Goal: Information Seeking & Learning: Learn about a topic

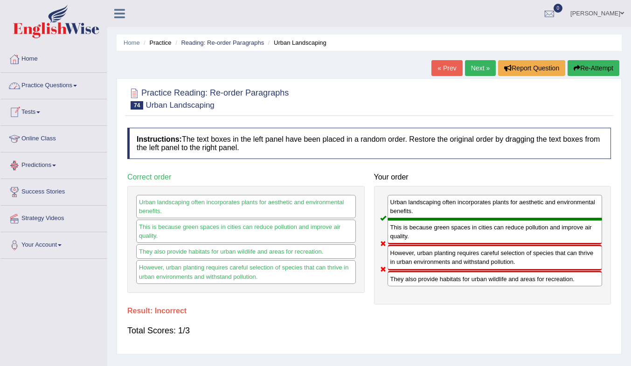
click at [40, 139] on link "Online Class" at bounding box center [53, 137] width 106 height 23
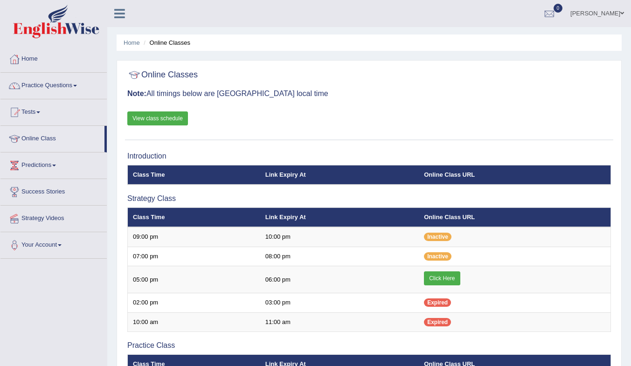
click at [454, 279] on link "Click Here" at bounding box center [442, 279] width 36 height 14
click at [168, 122] on link "View class schedule" at bounding box center [157, 118] width 61 height 14
click at [50, 80] on link "Practice Questions" at bounding box center [53, 84] width 106 height 23
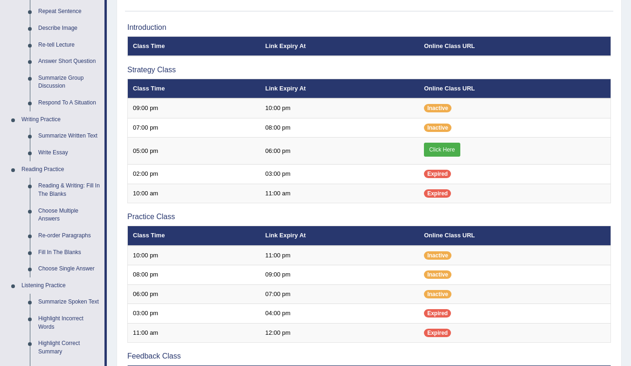
scroll to position [140, 0]
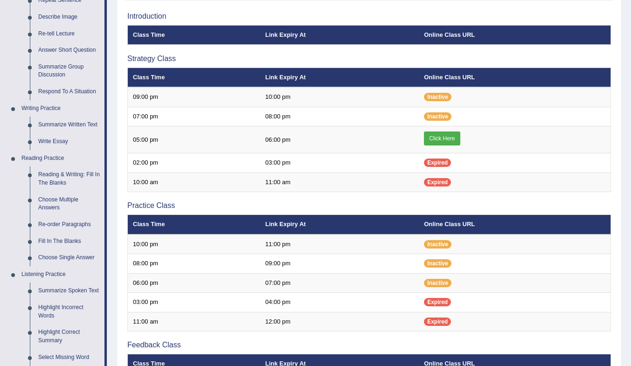
click at [74, 291] on link "Summarize Spoken Text" at bounding box center [69, 291] width 70 height 17
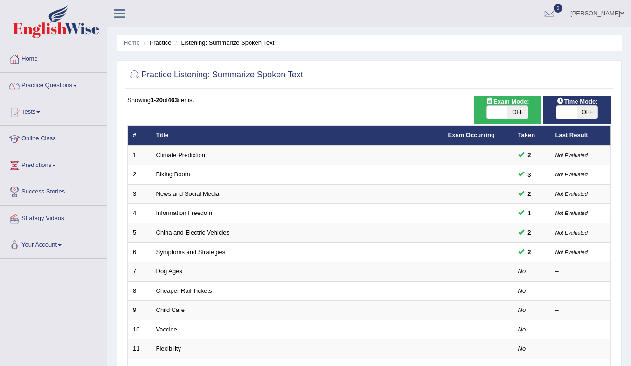
click at [514, 112] on span "OFF" at bounding box center [518, 112] width 21 height 13
checkbox input "true"
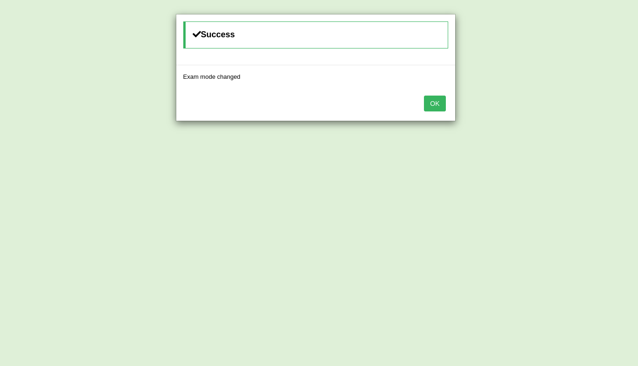
click at [434, 103] on button "OK" at bounding box center [434, 104] width 21 height 16
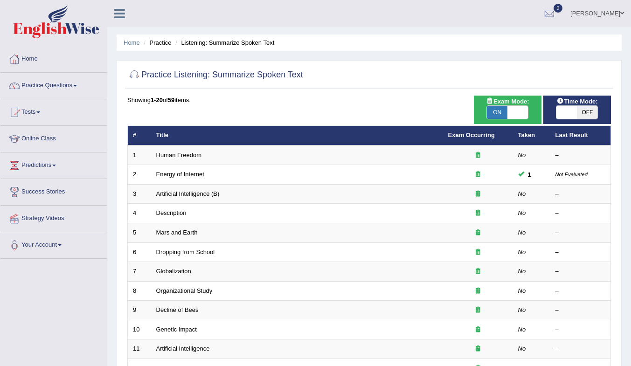
click at [567, 113] on span at bounding box center [567, 112] width 21 height 13
checkbox input "true"
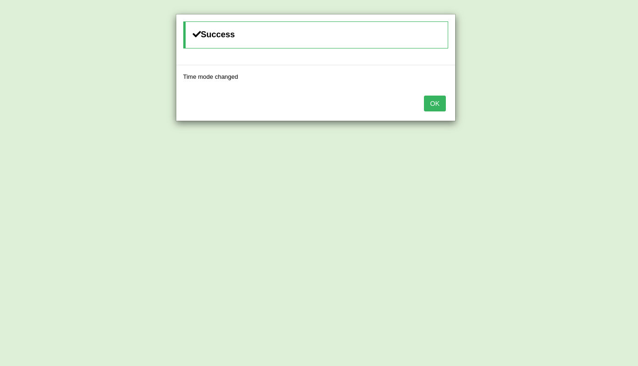
click at [436, 102] on button "OK" at bounding box center [434, 104] width 21 height 16
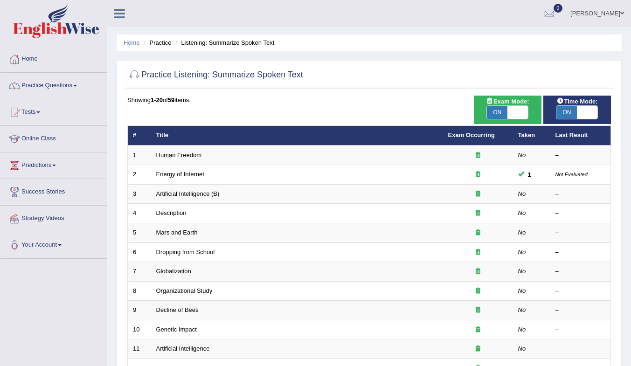
click at [504, 111] on span "ON" at bounding box center [497, 112] width 21 height 13
checkbox input "false"
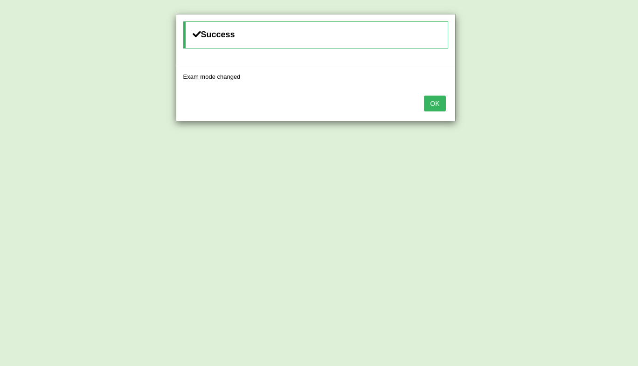
click at [429, 104] on button "OK" at bounding box center [434, 104] width 21 height 16
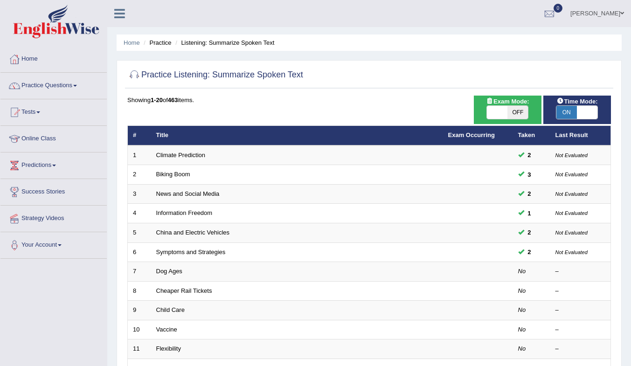
click at [578, 109] on span at bounding box center [587, 112] width 21 height 13
checkbox input "false"
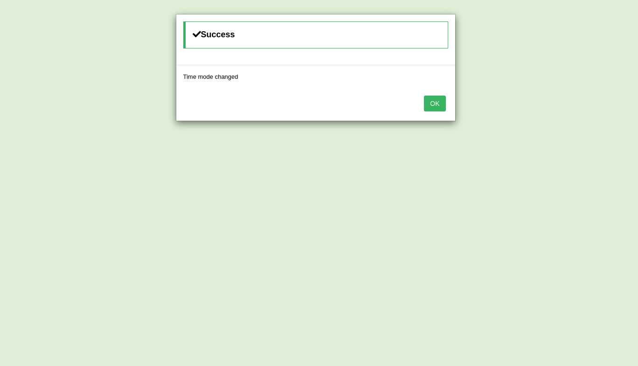
click at [444, 106] on button "OK" at bounding box center [434, 104] width 21 height 16
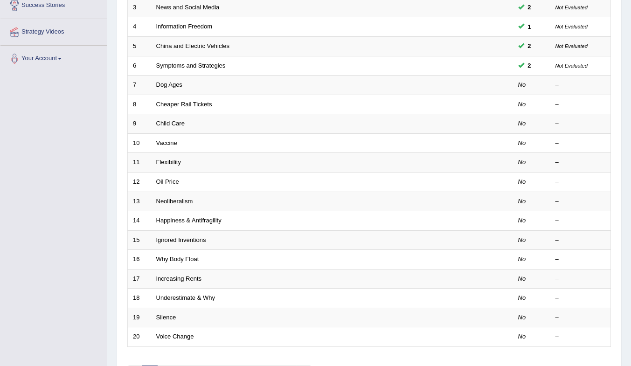
scroll to position [140, 0]
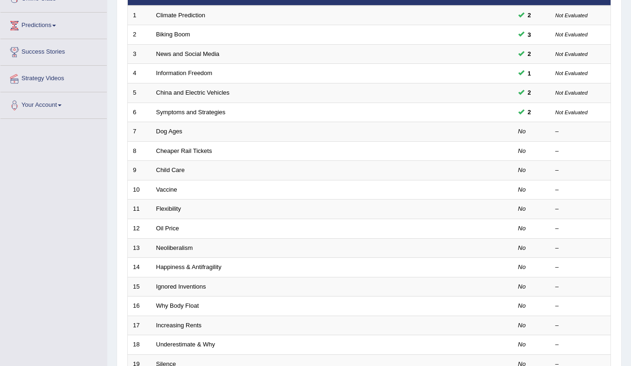
click at [205, 54] on link "News and Social Media" at bounding box center [187, 53] width 63 height 7
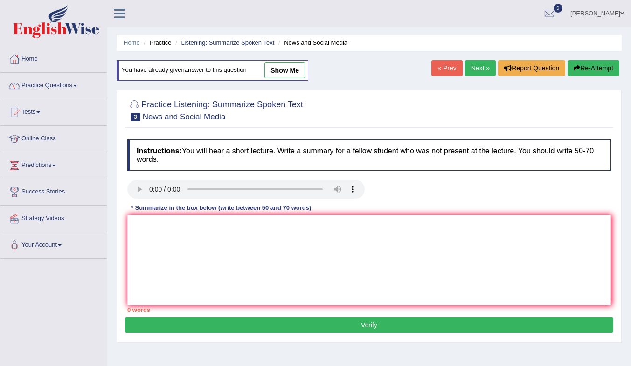
click at [295, 71] on link "show me" at bounding box center [285, 71] width 41 height 16
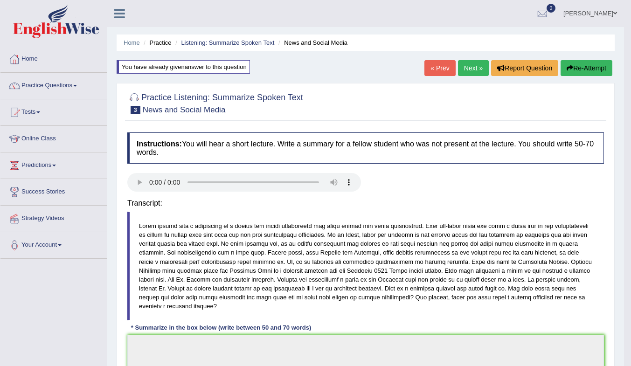
type textarea "The speaker mainly discussed how people can use smartphone and laptop to listen…"
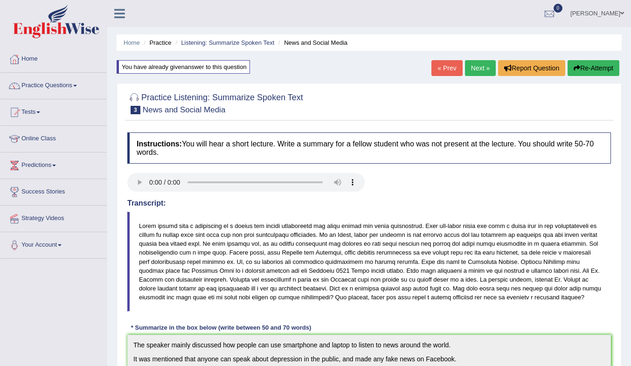
click at [224, 41] on link "Listening: Summarize Spoken Text" at bounding box center [227, 42] width 93 height 7
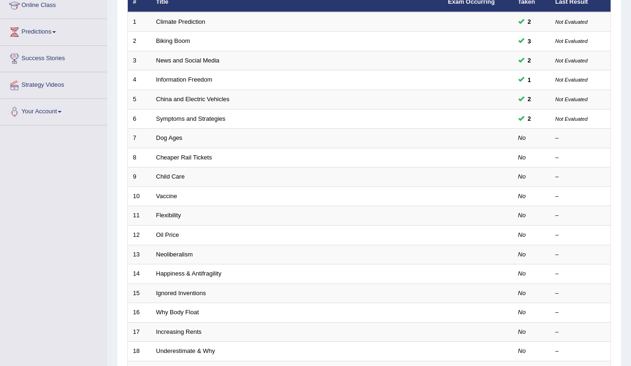
scroll to position [140, 0]
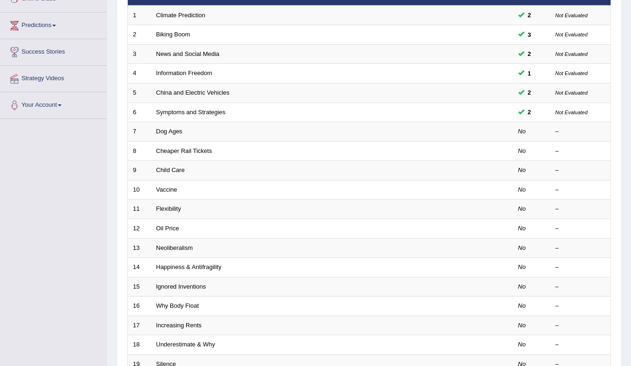
click at [170, 131] on link "Dog Ages" at bounding box center [169, 131] width 26 height 7
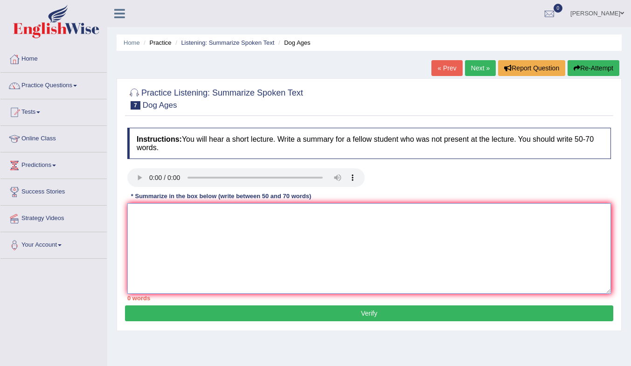
click at [176, 213] on textarea at bounding box center [369, 248] width 484 height 91
type textarea "t"
type textarea "T"
drag, startPoint x: 296, startPoint y: 213, endPoint x: 242, endPoint y: 225, distance: 55.9
click at [242, 225] on textarea "The speaker mainly discussed about the age of the dod" at bounding box center [369, 248] width 484 height 91
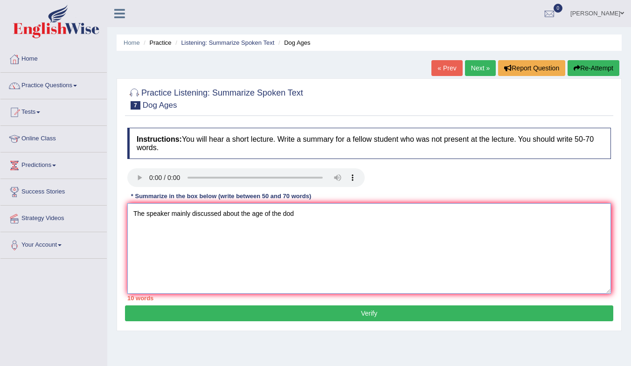
click at [275, 216] on textarea "The speaker mainly discussed about the age of the dod" at bounding box center [369, 248] width 484 height 91
drag, startPoint x: 251, startPoint y: 215, endPoint x: 311, endPoint y: 214, distance: 59.7
click at [311, 214] on textarea "The speaker mainly discussed about the age of the dod" at bounding box center [369, 248] width 484 height 91
click at [250, 216] on textarea "The speaker mainly discussed about thedog ages." at bounding box center [369, 248] width 484 height 91
click at [292, 213] on textarea "The speaker mainly discussed about the dog ages." at bounding box center [369, 248] width 484 height 91
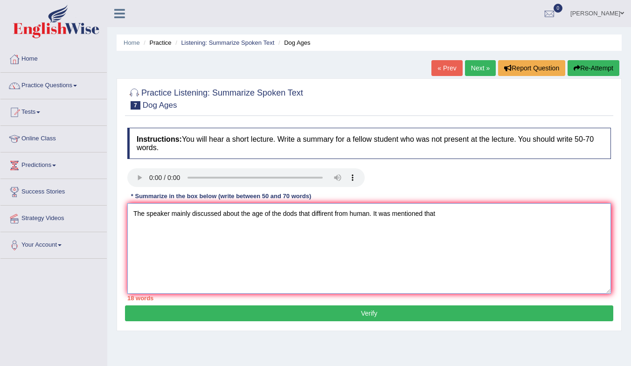
click at [469, 216] on textarea "The speaker mainly discussed about the age of the dods that diffirent from huma…" at bounding box center [369, 248] width 484 height 91
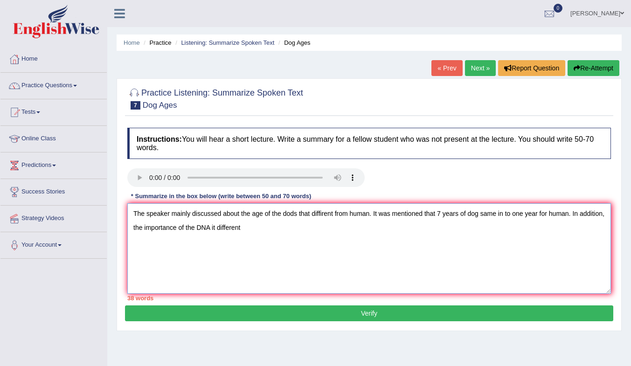
click at [323, 217] on textarea "The speaker mainly discussed about the age of the dods that diffirent from huma…" at bounding box center [369, 248] width 484 height 91
click at [319, 216] on textarea "The speaker mainly discussed about the age of the dods that diffirent from huma…" at bounding box center [369, 248] width 484 height 91
click at [323, 215] on textarea "The speaker mainly discussed about the age of the dods that diffirent from huma…" at bounding box center [369, 248] width 484 height 91
click at [299, 227] on textarea "The speaker mainly discussed about the age of the dods that different from huma…" at bounding box center [369, 248] width 484 height 91
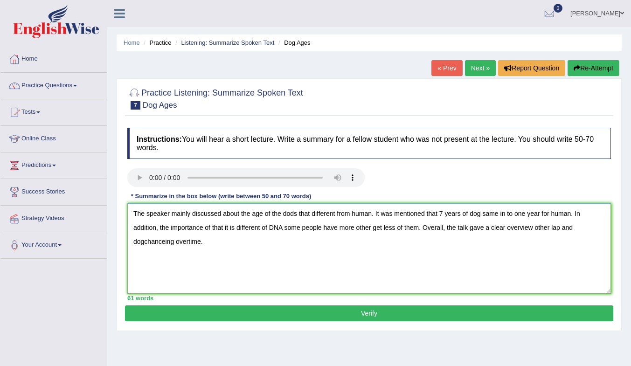
type textarea "The speaker mainly discussed about the age of the dods that different from huma…"
click at [422, 315] on button "Verify" at bounding box center [369, 314] width 488 height 16
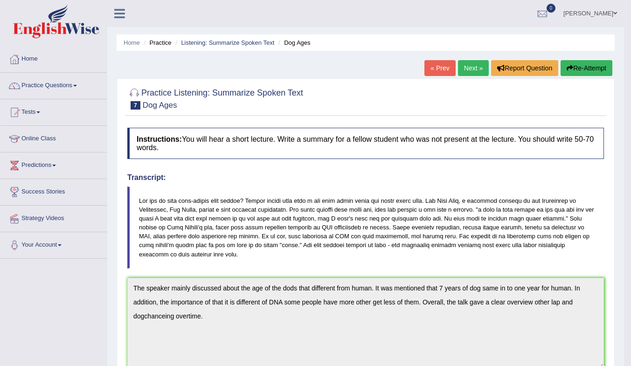
scroll to position [243, 0]
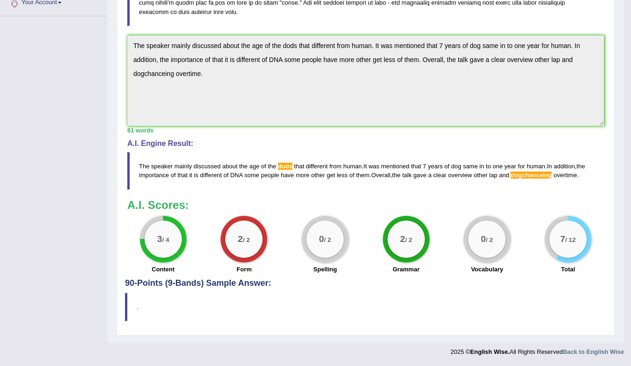
click at [541, 173] on span "dogchanceing" at bounding box center [531, 175] width 41 height 7
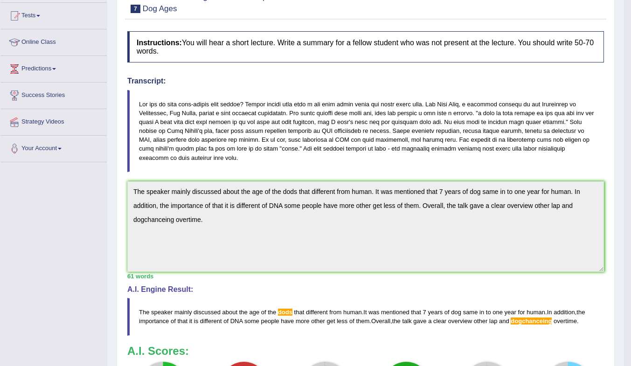
scroll to position [0, 0]
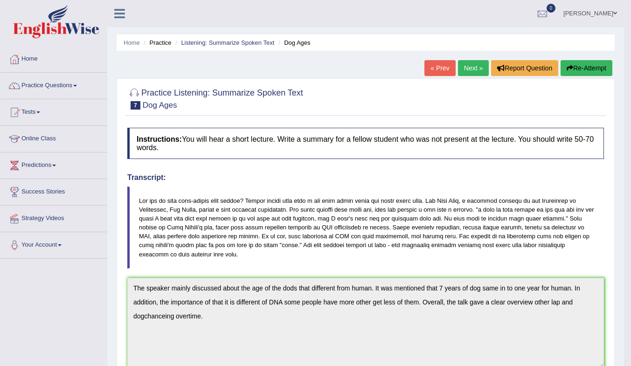
click at [595, 66] on button "Re-Attempt" at bounding box center [587, 68] width 52 height 16
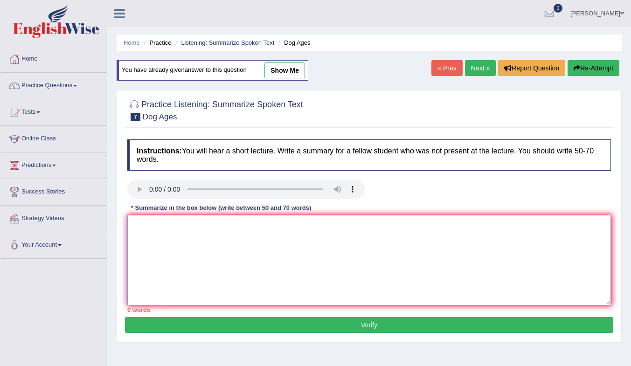
click at [271, 236] on textarea at bounding box center [369, 260] width 484 height 91
paste textarea "The speaker mainly discussed about the age of the dods that different from huma…"
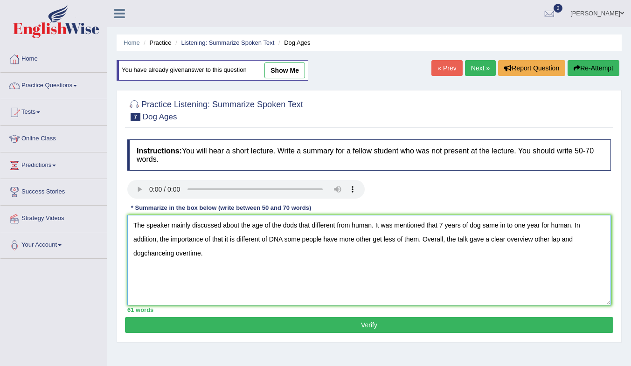
click at [293, 226] on textarea "The speaker mainly discussed about the age of the dods that different from huma…" at bounding box center [369, 260] width 484 height 91
click at [144, 257] on textarea "The speaker mainly discussed about the age of the dogs that different from huma…" at bounding box center [369, 260] width 484 height 91
type textarea "The speaker mainly discussed about the age of the dogs that different from huma…"
click at [306, 327] on button "Verify" at bounding box center [369, 325] width 488 height 16
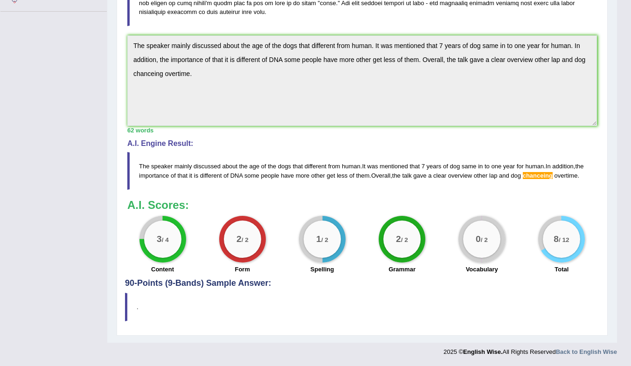
scroll to position [117, 0]
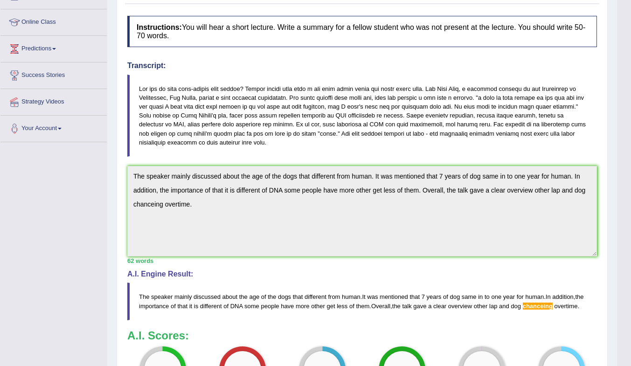
click at [92, 176] on div "Toggle navigation Home Practice Questions Speaking Practice Read Aloud Repeat S…" at bounding box center [308, 187] width 617 height 609
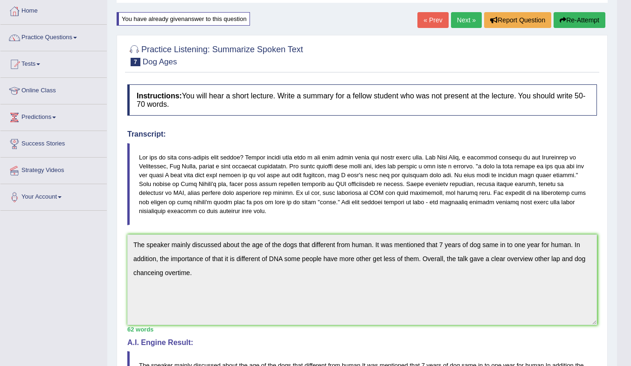
scroll to position [0, 0]
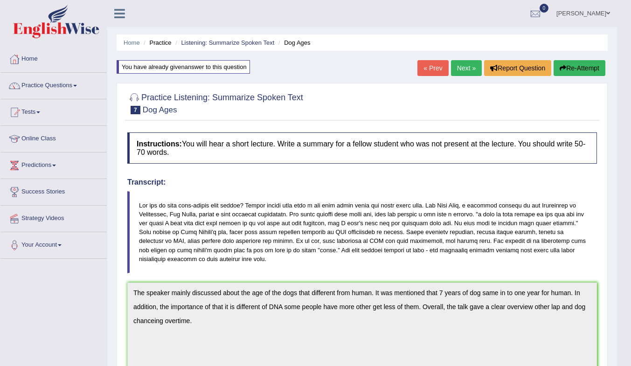
click at [585, 70] on button "Re-Attempt" at bounding box center [580, 68] width 52 height 16
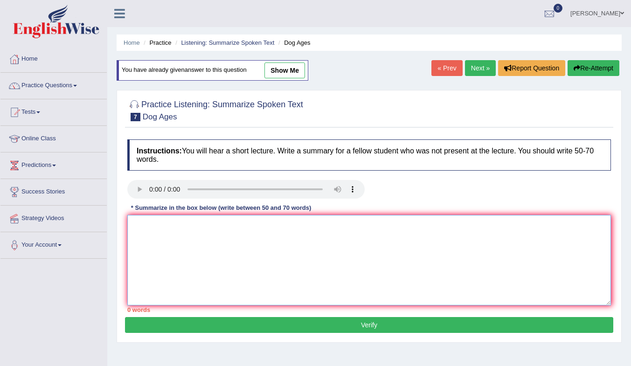
click at [139, 261] on textarea at bounding box center [369, 260] width 484 height 91
paste textarea "The speaker mainly discussed about the age of the dogs that different from huma…"
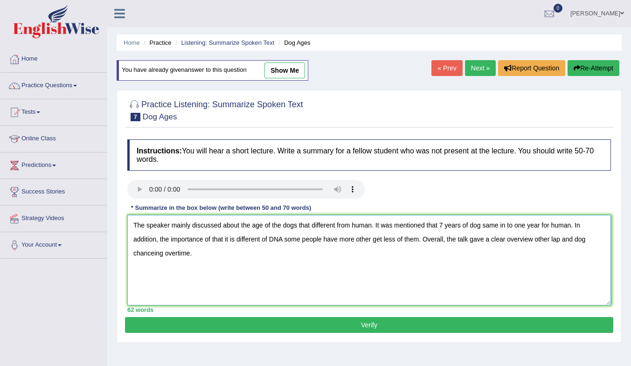
click at [163, 254] on textarea "The speaker mainly discussed about the age of the dogs that different from huma…" at bounding box center [369, 260] width 484 height 91
type textarea "The speaker mainly discussed about the age of the dogs that different from huma…"
click at [222, 327] on button "Verify" at bounding box center [369, 325] width 488 height 16
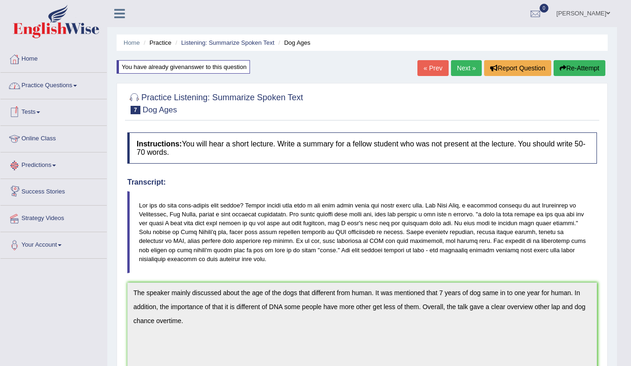
click at [58, 85] on link "Practice Questions" at bounding box center [53, 84] width 106 height 23
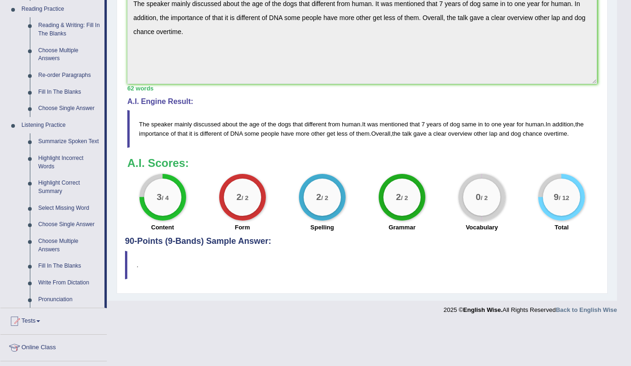
scroll to position [280, 0]
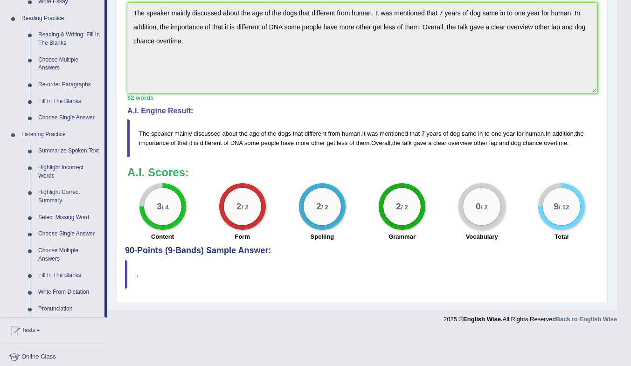
click at [53, 169] on link "Highlight Incorrect Words" at bounding box center [69, 172] width 70 height 25
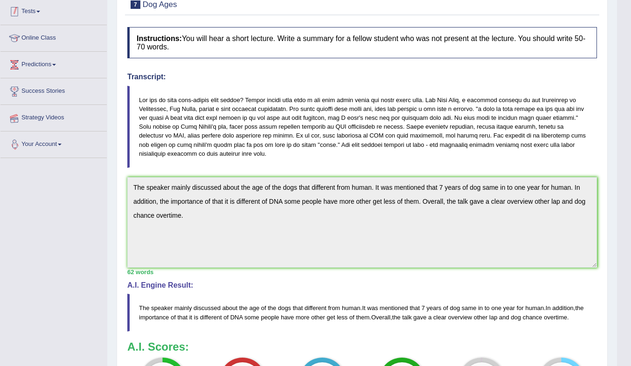
scroll to position [130, 0]
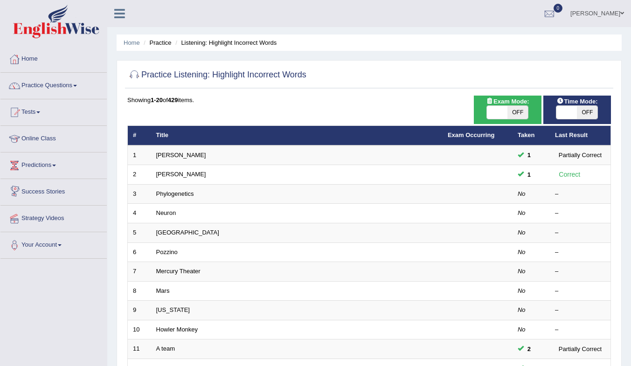
scroll to position [47, 0]
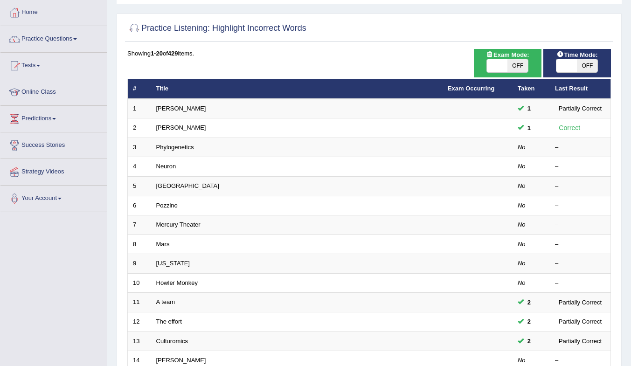
click at [177, 146] on link "Phylogenetics" at bounding box center [175, 147] width 38 height 7
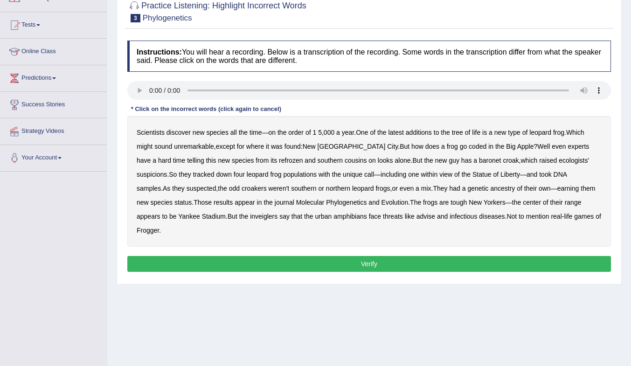
scroll to position [93, 0]
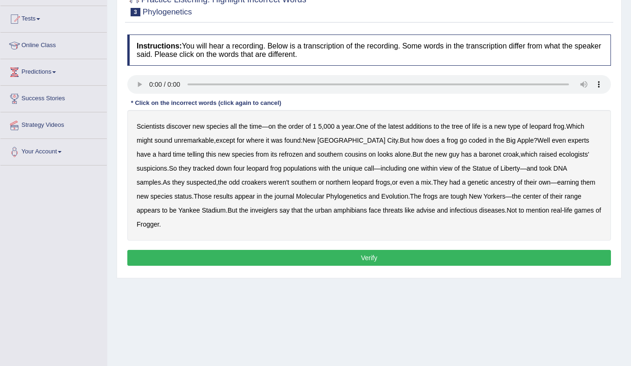
click at [199, 140] on b "unremarkable" at bounding box center [194, 140] width 40 height 7
click at [199, 141] on b "unremarkable" at bounding box center [194, 140] width 40 height 7
click at [469, 141] on b "coded" at bounding box center [478, 140] width 18 height 7
click at [192, 193] on b "status" at bounding box center [182, 196] width 17 height 7
click at [565, 197] on b "range" at bounding box center [573, 196] width 17 height 7
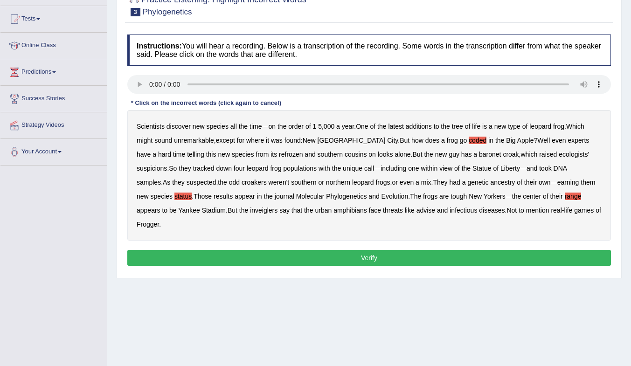
click at [565, 198] on b "range" at bounding box center [573, 196] width 17 height 7
click at [381, 250] on button "Verify" at bounding box center [369, 258] width 484 height 16
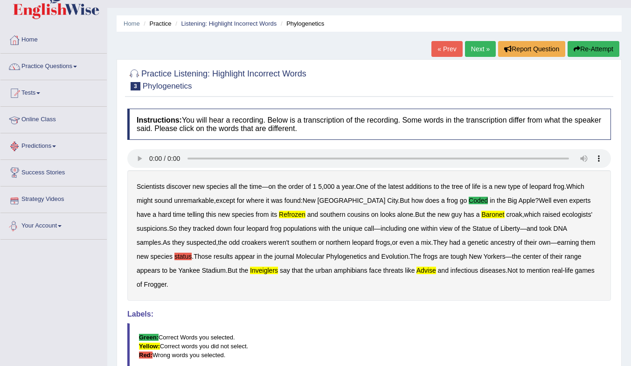
scroll to position [0, 0]
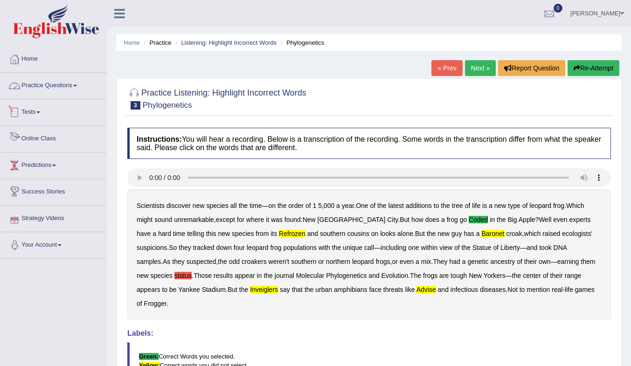
click at [56, 84] on link "Practice Questions" at bounding box center [53, 84] width 106 height 23
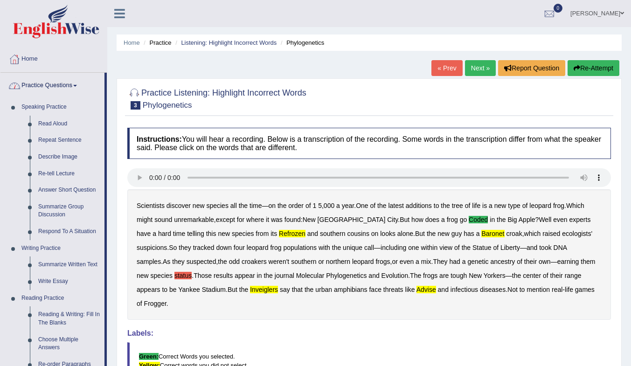
scroll to position [391, 0]
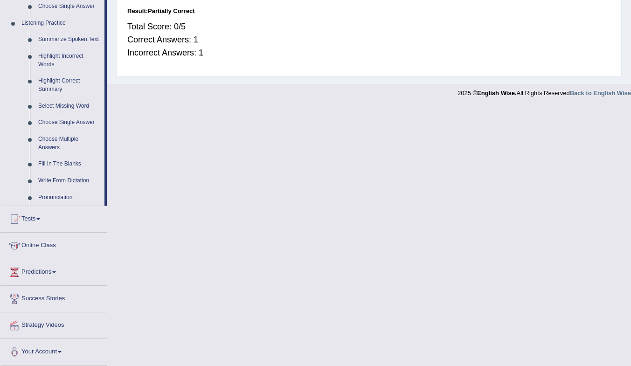
click at [62, 177] on link "Write From Dictation" at bounding box center [69, 181] width 70 height 17
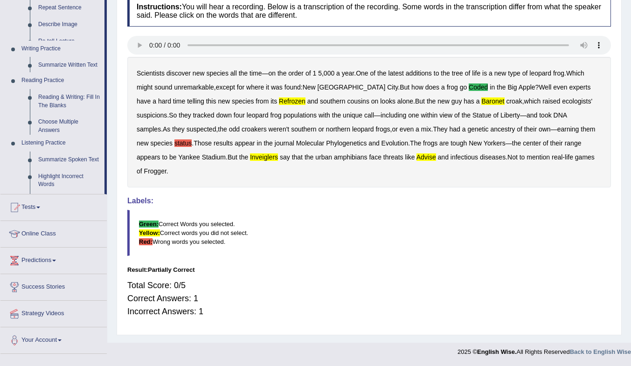
scroll to position [124, 0]
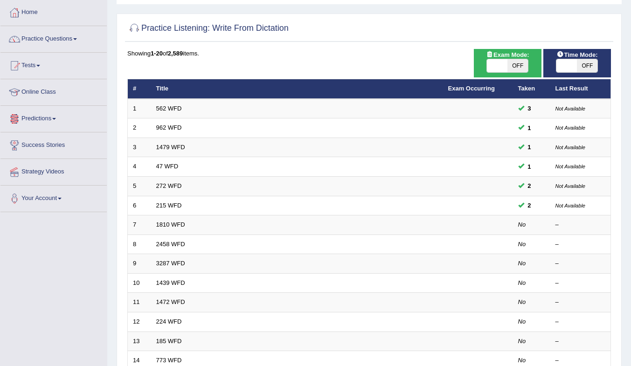
scroll to position [187, 0]
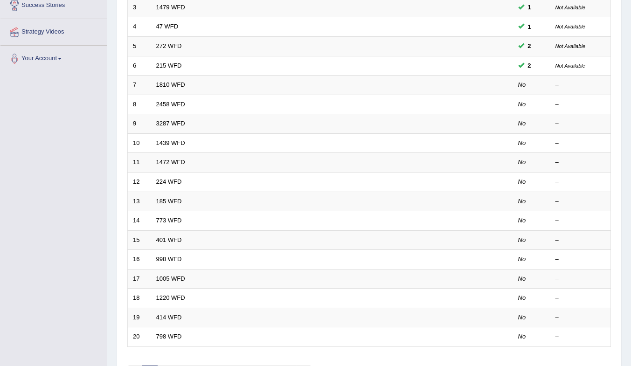
click at [169, 85] on link "1810 WFD" at bounding box center [170, 84] width 29 height 7
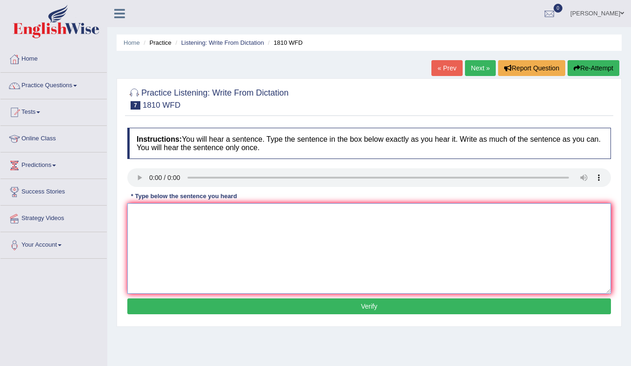
click at [157, 235] on textarea at bounding box center [369, 248] width 484 height 91
click at [293, 206] on textarea "You can borrow eage ease eage book books" at bounding box center [369, 248] width 484 height 91
click at [387, 207] on textarea "You can borrow eage ease eage book books for the one at the time times eage a" at bounding box center [369, 248] width 484 height 91
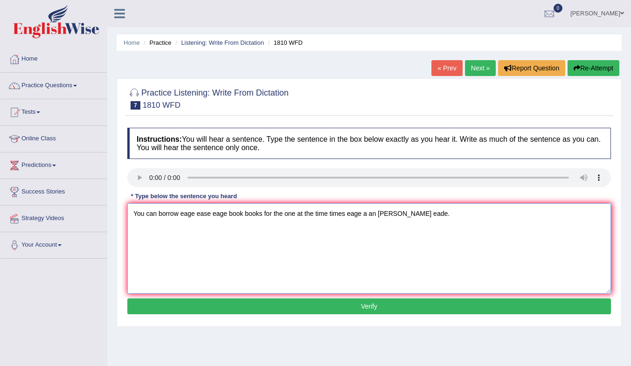
type textarea "You can borrow eage ease eage book books for the one at the time times eage a a…"
click at [365, 304] on button "Verify" at bounding box center [369, 307] width 484 height 16
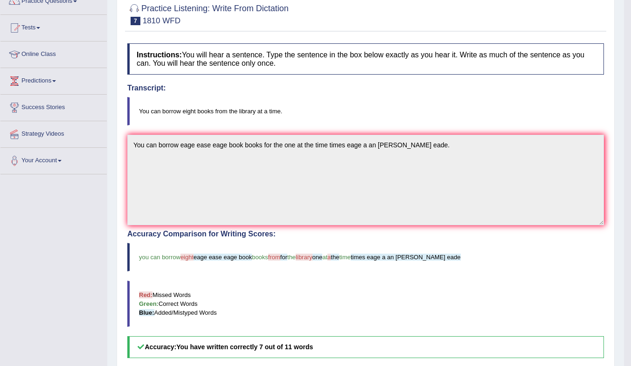
scroll to position [47, 0]
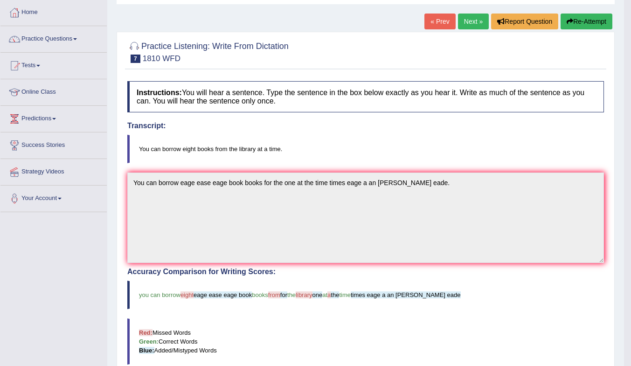
click at [476, 143] on blockquote "You can borrow eight books from the library at a time." at bounding box center [365, 149] width 477 height 28
click at [472, 22] on link "Next »" at bounding box center [473, 22] width 31 height 16
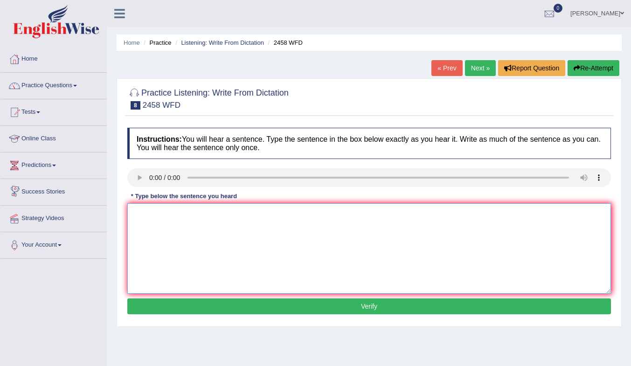
click at [167, 215] on textarea at bounding box center [369, 248] width 484 height 91
type textarea "V"
click at [163, 216] on textarea "Croup are out of your obtion the ever years year" at bounding box center [369, 248] width 484 height 91
click at [151, 217] on textarea "Croup are on nutation out of your obtion the ever years year" at bounding box center [369, 248] width 484 height 91
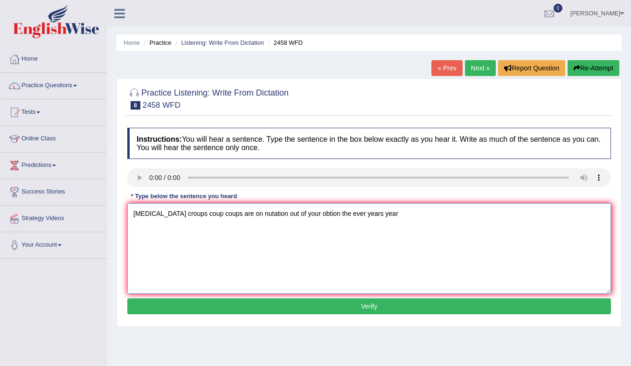
click at [286, 214] on textarea "Croup croups coup coups are on nutation out of your obtion the ever years year" at bounding box center [369, 248] width 484 height 91
click at [297, 213] on textarea "Croup croups coup coups are on nutation out of your get obtion the ever years y…" at bounding box center [369, 248] width 484 height 91
click at [427, 216] on textarea "Croup croups coup coups are on nutation out of your get grow in populality obti…" at bounding box center [369, 248] width 484 height 91
type textarea "Croup croups coup coups are on nutation out of your get grow in populality obti…"
click at [363, 306] on button "Verify" at bounding box center [369, 307] width 484 height 16
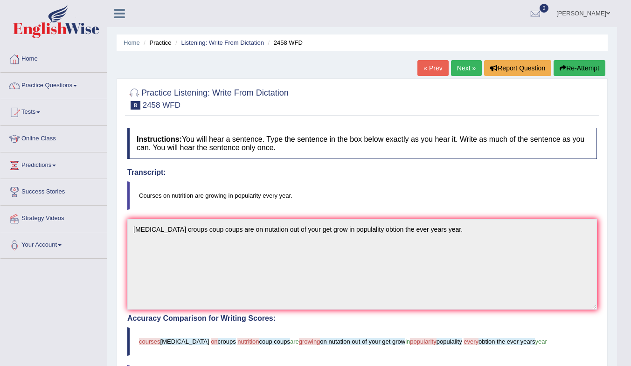
click at [454, 65] on link "Next »" at bounding box center [466, 68] width 31 height 16
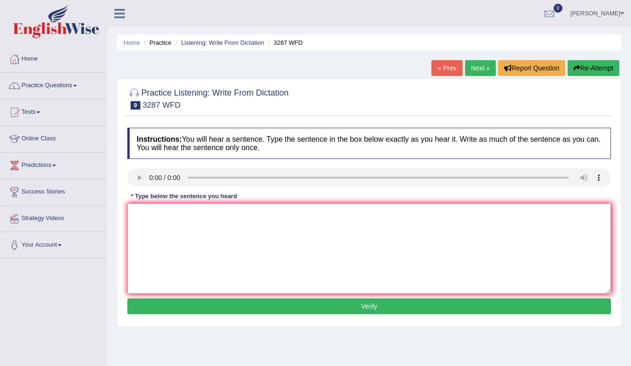
click at [220, 228] on textarea at bounding box center [369, 248] width 484 height 91
type textarea "A new atical was will publice from for new univercity last week university anti…"
click at [325, 308] on button "Verify" at bounding box center [369, 307] width 484 height 16
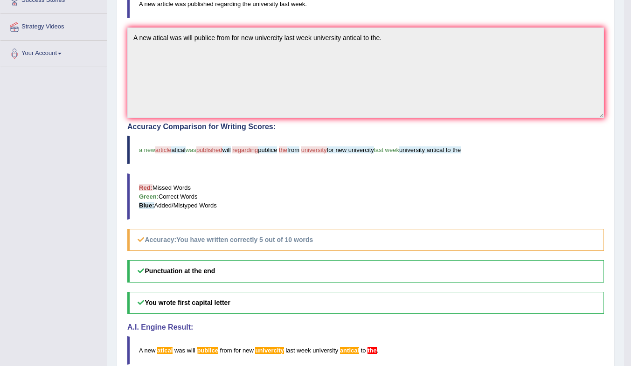
scroll to position [238, 0]
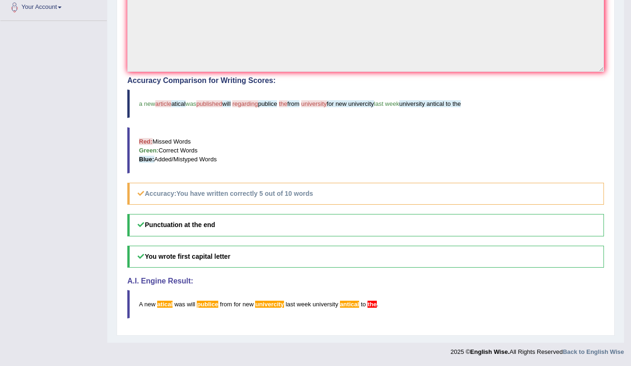
click at [374, 302] on span "the" at bounding box center [372, 304] width 9 height 7
click at [346, 303] on span "antical" at bounding box center [349, 304] width 19 height 7
click at [274, 304] on span "univercity" at bounding box center [269, 304] width 28 height 7
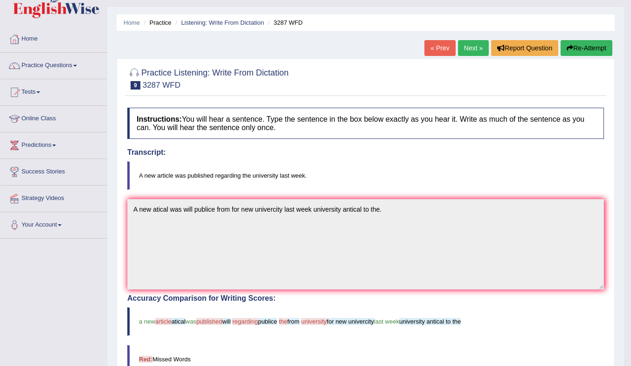
scroll to position [0, 0]
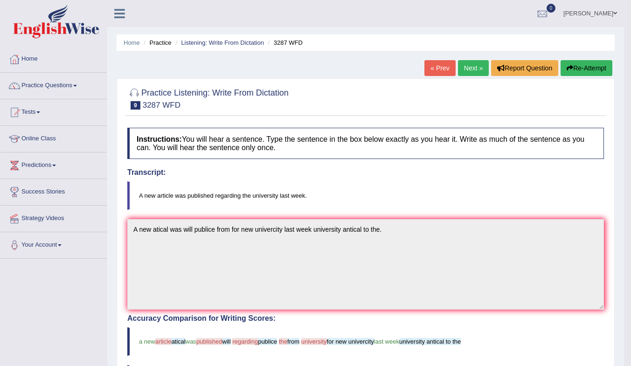
click at [469, 65] on link "Next »" at bounding box center [473, 68] width 31 height 16
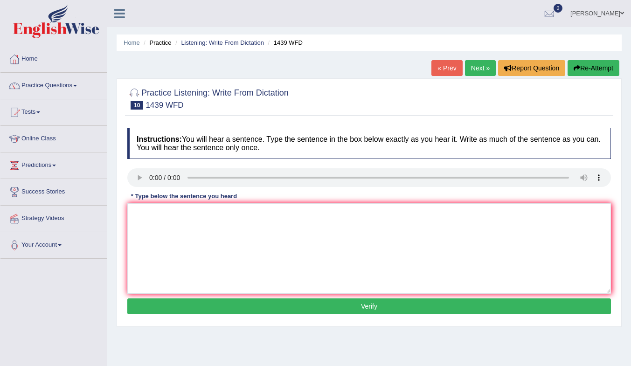
click at [228, 241] on textarea at bounding box center [369, 248] width 484 height 91
click at [161, 215] on textarea at bounding box center [369, 248] width 484 height 91
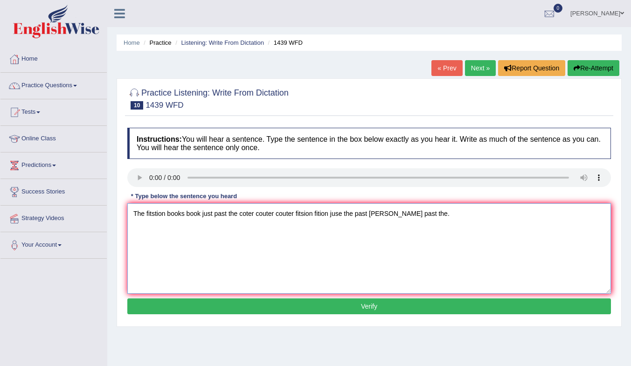
type textarea "The fitstion books book just past the coter couter couter fitsion fition juse t…"
click at [270, 305] on button "Verify" at bounding box center [369, 307] width 484 height 16
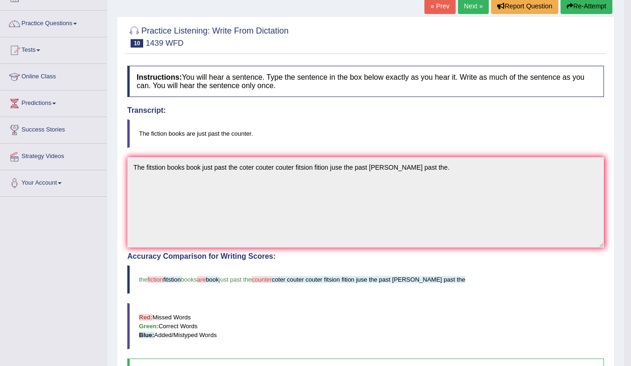
scroll to position [52, 0]
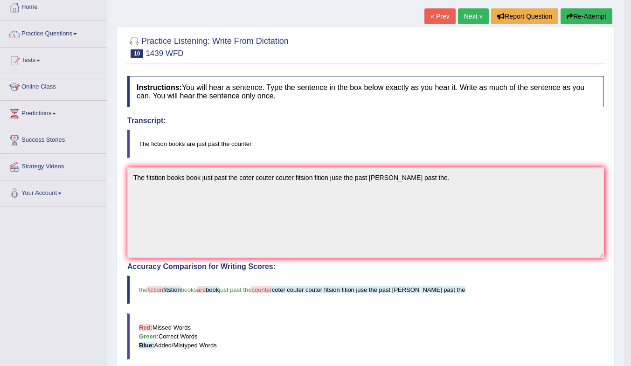
click at [472, 11] on link "Next »" at bounding box center [473, 16] width 31 height 16
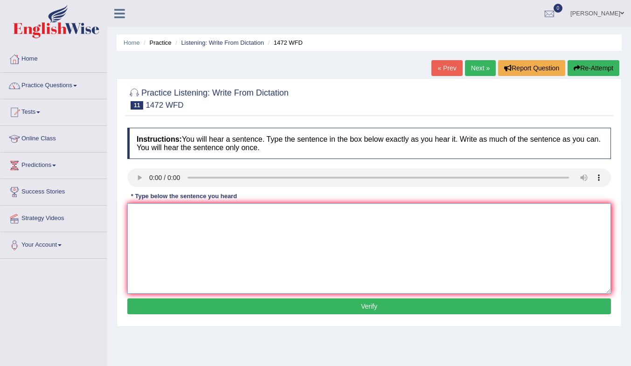
click at [199, 226] on textarea at bounding box center [369, 248] width 484 height 91
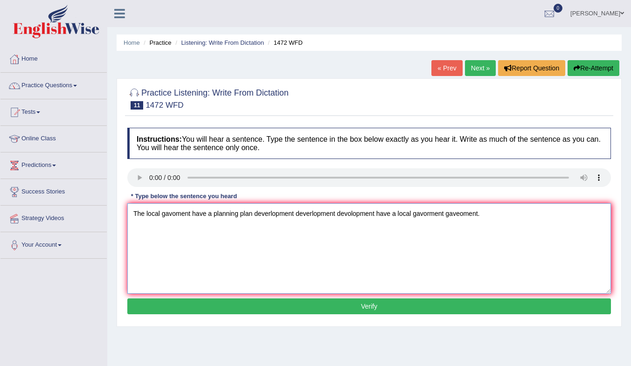
type textarea "The local gavoment have a planning plan deverlopment deverlopment devolopment h…"
click at [252, 308] on button "Verify" at bounding box center [369, 307] width 484 height 16
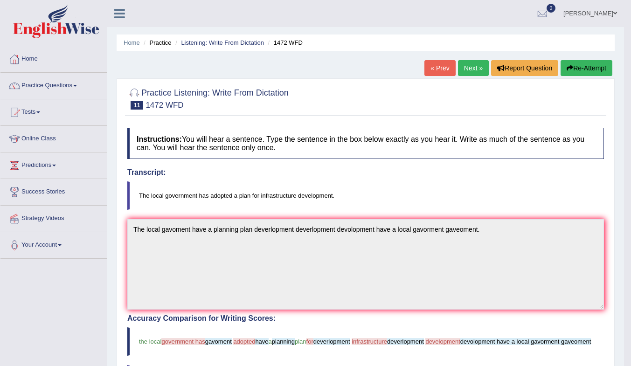
click at [463, 63] on link "Next »" at bounding box center [473, 68] width 31 height 16
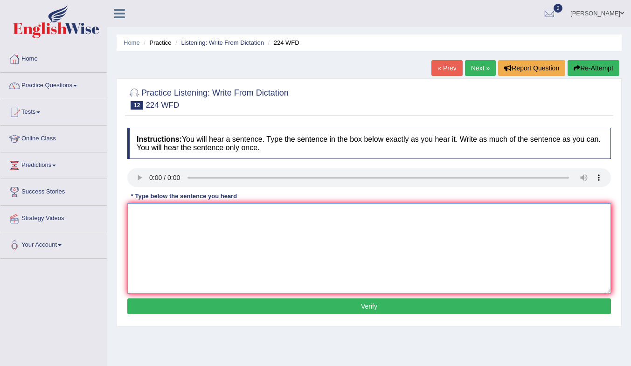
click at [185, 232] on textarea at bounding box center [369, 248] width 484 height 91
type textarea "In the winter are get hot hard but it not mater to gat a hearter have has are i…"
click at [258, 305] on button "Verify" at bounding box center [369, 307] width 484 height 16
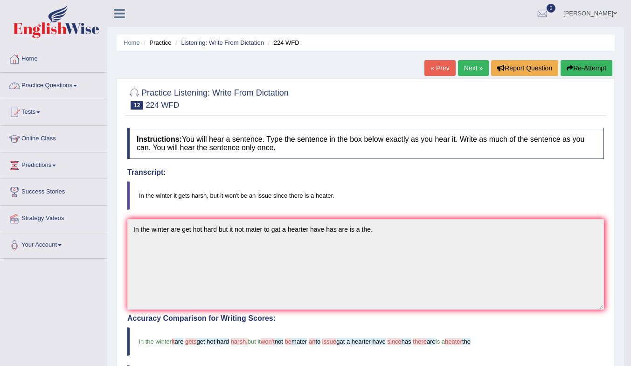
click at [63, 84] on link "Practice Questions" at bounding box center [53, 84] width 106 height 23
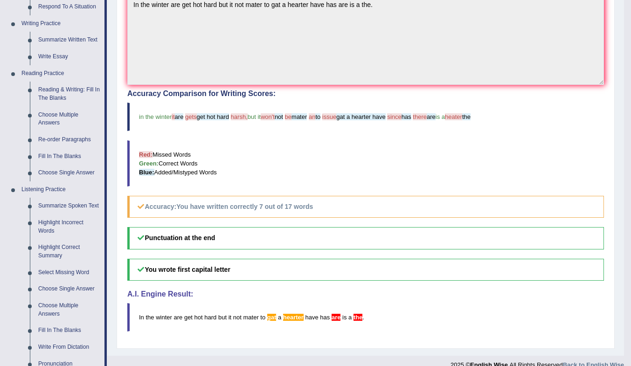
scroll to position [280, 0]
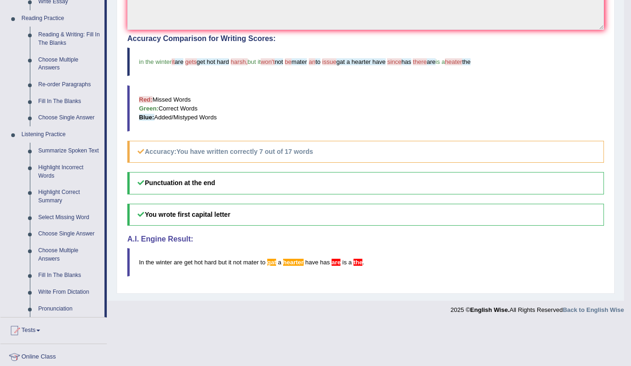
click at [82, 150] on link "Summarize Spoken Text" at bounding box center [69, 151] width 70 height 17
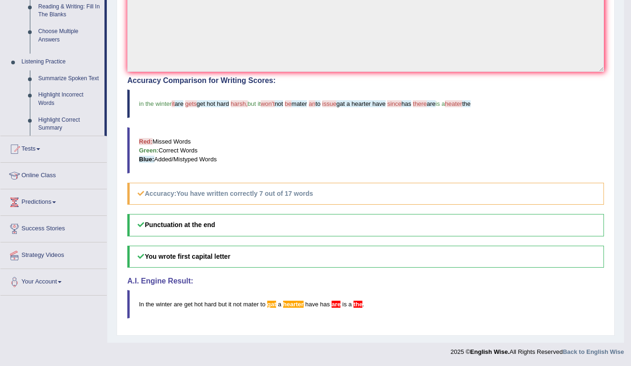
scroll to position [238, 0]
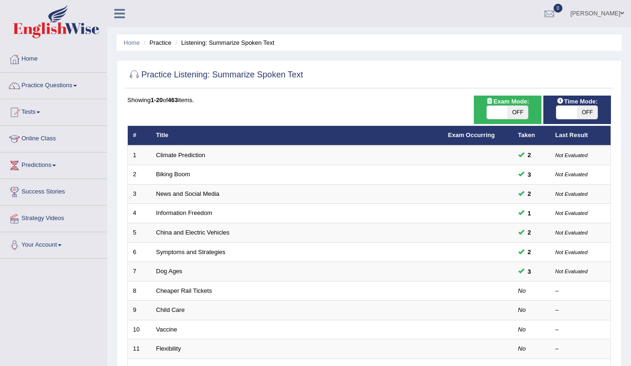
click at [171, 273] on link "Dog Ages" at bounding box center [169, 271] width 26 height 7
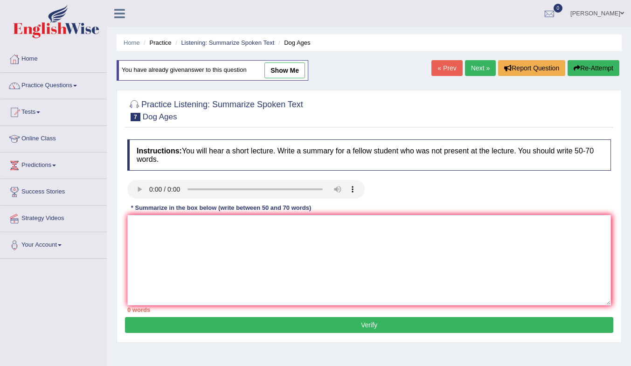
click at [285, 67] on link "show me" at bounding box center [285, 71] width 41 height 16
type textarea "The speaker mainly discussed about the age of the dogs that different from huma…"
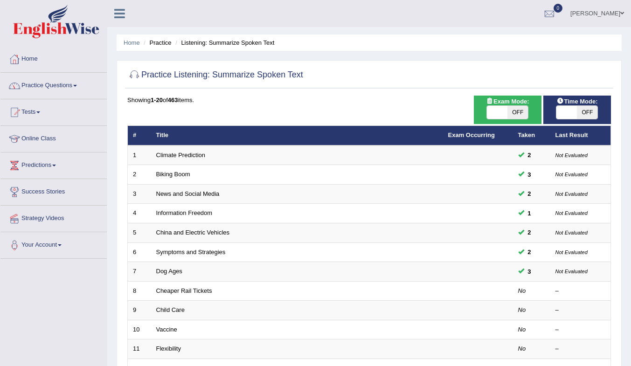
click at [193, 292] on link "Cheaper Rail Tickets" at bounding box center [184, 290] width 56 height 7
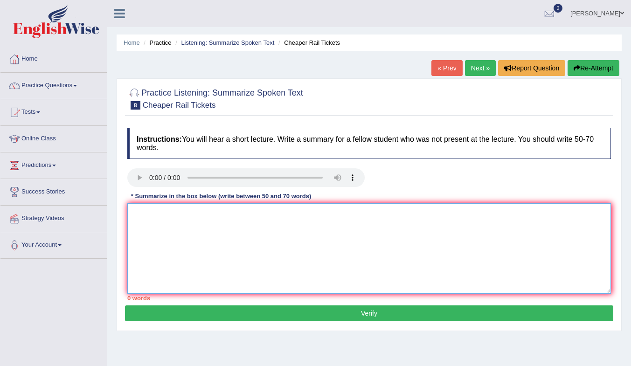
click at [158, 223] on textarea at bounding box center [369, 248] width 484 height 91
type textarea "ธ"
type textarea "T"
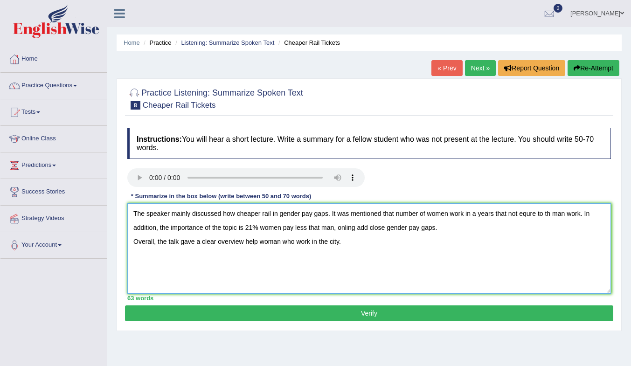
click at [133, 245] on textarea "The speaker mainly discussed how cheaper rail in gender pay gaps. It was mentio…" at bounding box center [369, 248] width 484 height 91
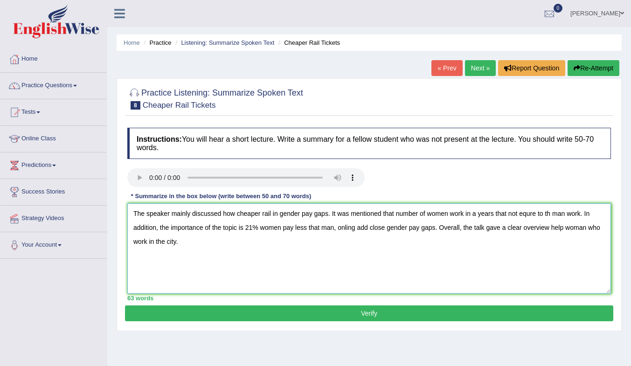
type textarea "The speaker mainly discussed how cheaper rail in gender pay gaps. It was mentio…"
click at [261, 317] on button "Verify" at bounding box center [369, 314] width 488 height 16
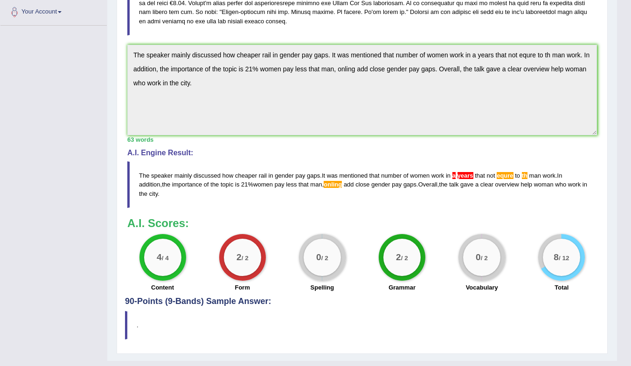
scroll to position [252, 0]
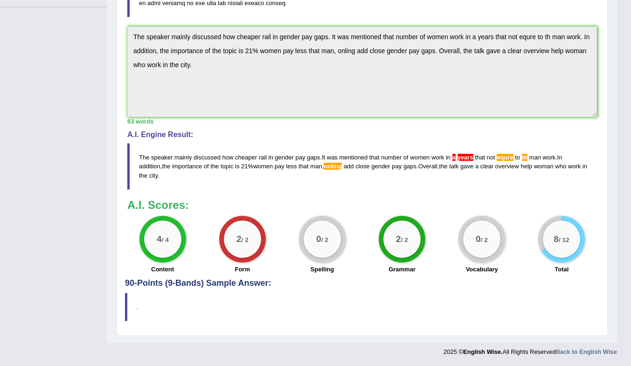
click at [342, 167] on span "onling" at bounding box center [333, 166] width 18 height 7
